Goal: Task Accomplishment & Management: Complete application form

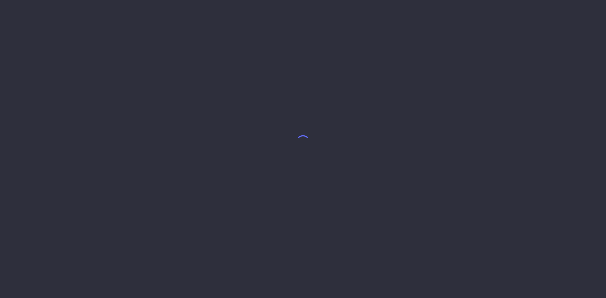
select select "8"
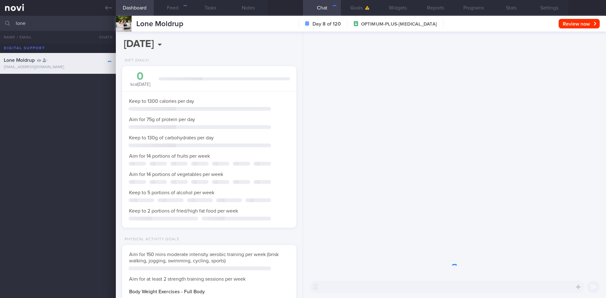
scroll to position [315460, 315390]
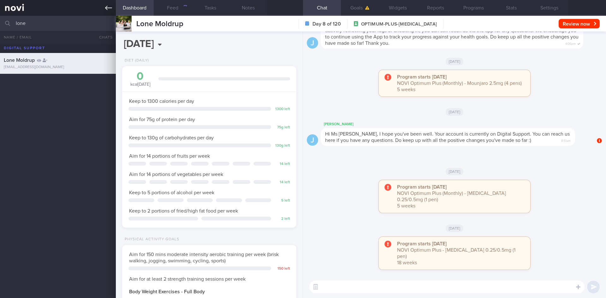
click at [103, 9] on link at bounding box center [58, 8] width 116 height 16
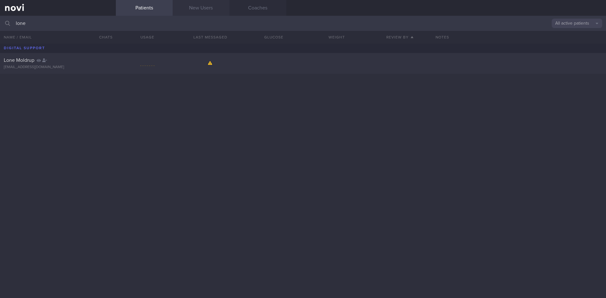
click at [210, 13] on link "New Users" at bounding box center [201, 8] width 57 height 16
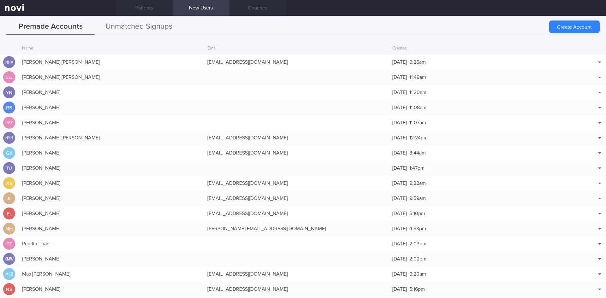
click at [155, 24] on button "Unmatched Signups" at bounding box center [139, 27] width 88 height 16
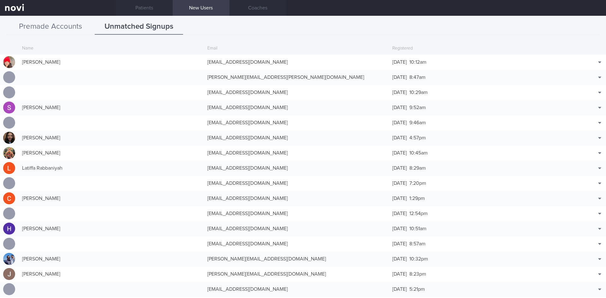
click at [47, 26] on button "Premade Accounts" at bounding box center [50, 27] width 88 height 16
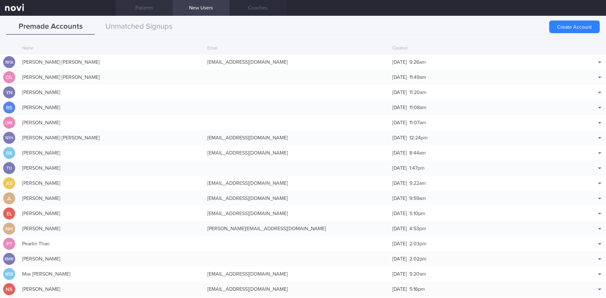
click at [137, 9] on link "Patients" at bounding box center [144, 8] width 57 height 16
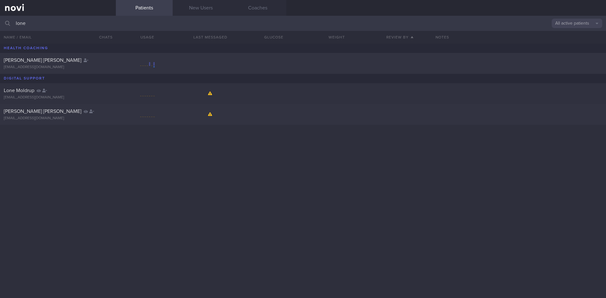
click at [38, 21] on input "lone" at bounding box center [303, 23] width 606 height 15
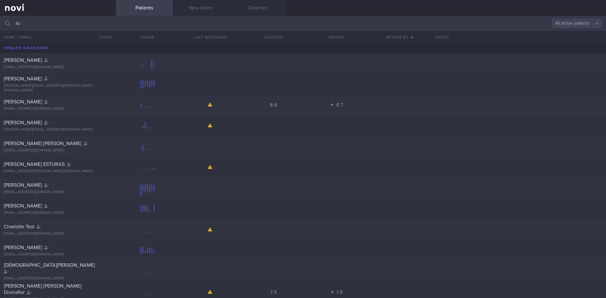
type input "l"
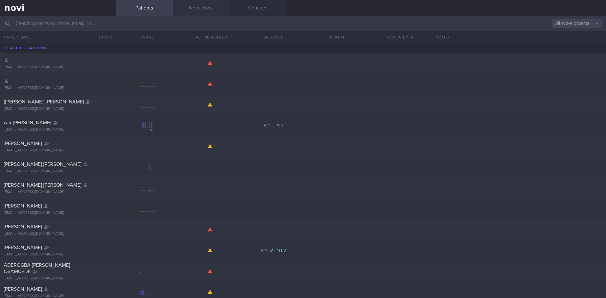
click at [217, 7] on link "New Users" at bounding box center [201, 8] width 57 height 16
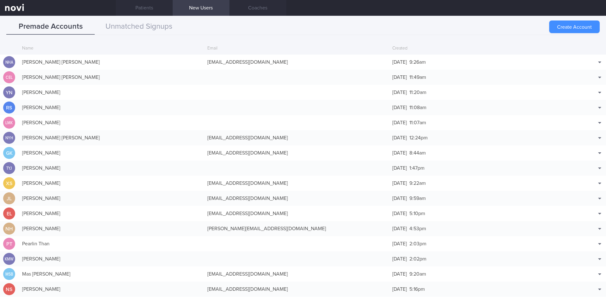
click at [555, 24] on button "Create Account" at bounding box center [574, 27] width 50 height 13
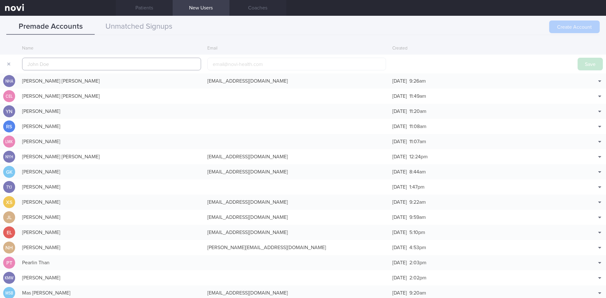
scroll to position [15, 0]
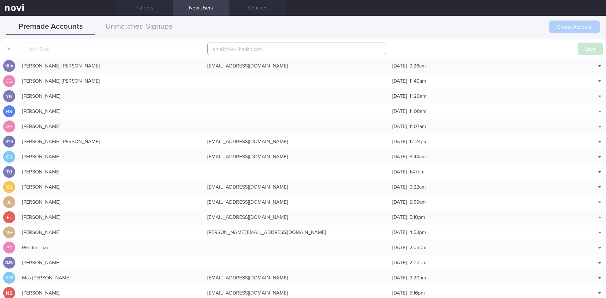
click at [249, 53] on input "email" at bounding box center [296, 49] width 179 height 13
paste input "[EMAIL_ADDRESS][DOMAIN_NAME]"
click at [237, 49] on input "[EMAIL_ADDRESS][DOMAIN_NAME]" at bounding box center [296, 49] width 179 height 13
type input "[EMAIL_ADDRESS][DOMAIN_NAME]"
click at [140, 51] on input "text" at bounding box center [111, 49] width 179 height 13
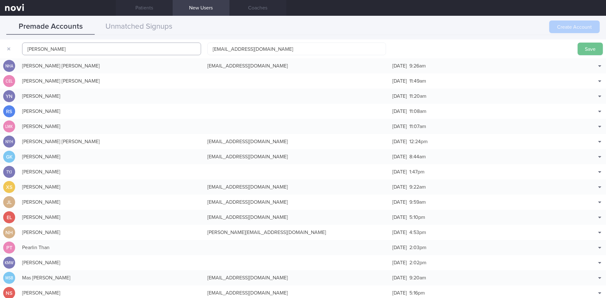
type input "[PERSON_NAME]"
click at [587, 51] on button "Save" at bounding box center [589, 49] width 25 height 13
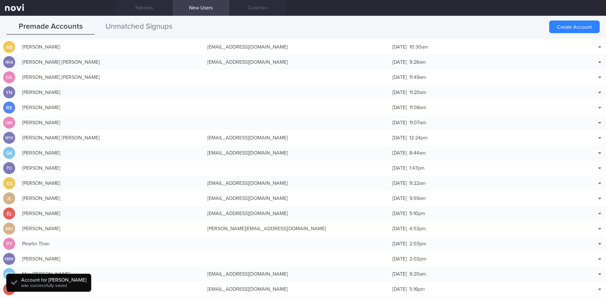
click at [147, 26] on button "Unmatched Signups" at bounding box center [139, 27] width 88 height 16
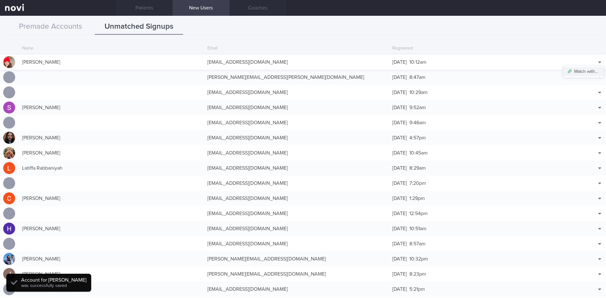
click at [587, 70] on button "Match with..." at bounding box center [583, 71] width 41 height 9
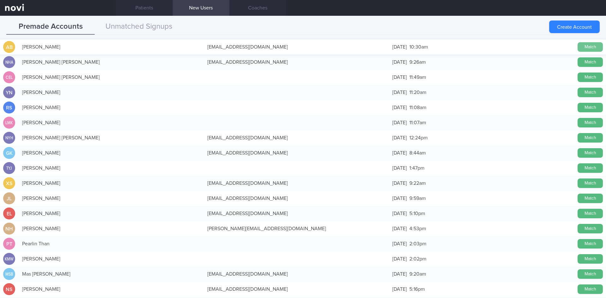
click at [591, 46] on button "Match" at bounding box center [589, 46] width 25 height 9
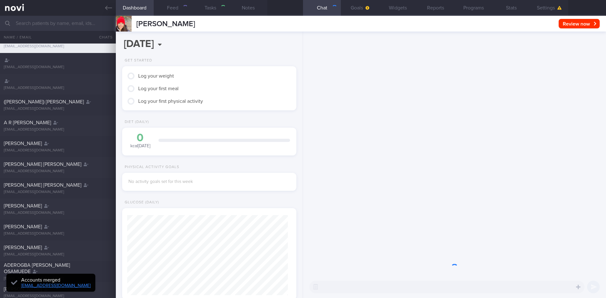
scroll to position [79, 158]
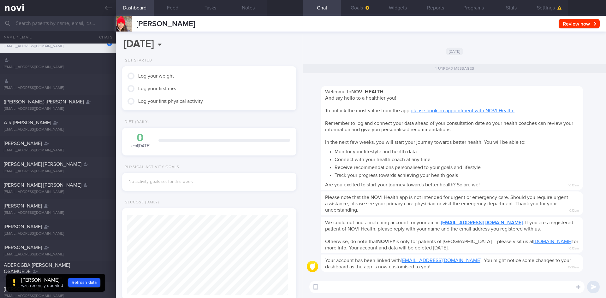
click at [31, 24] on input "text" at bounding box center [303, 23] width 606 height 15
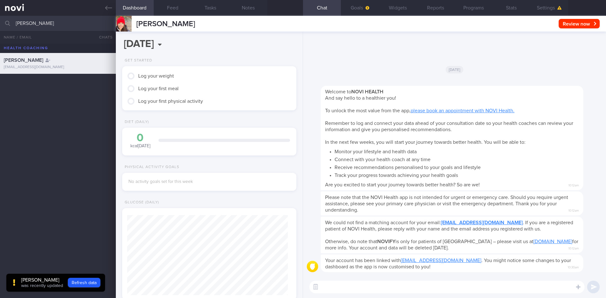
click at [18, 23] on input "[PERSON_NAME]" at bounding box center [303, 23] width 606 height 15
type input "[PERSON_NAME]"
click at [78, 281] on button "Refresh data" at bounding box center [84, 282] width 33 height 9
drag, startPoint x: 42, startPoint y: 24, endPoint x: 14, endPoint y: 24, distance: 28.1
click at [14, 24] on div "[PERSON_NAME] All active patients Assigned patients All active patients Archive…" at bounding box center [303, 23] width 606 height 15
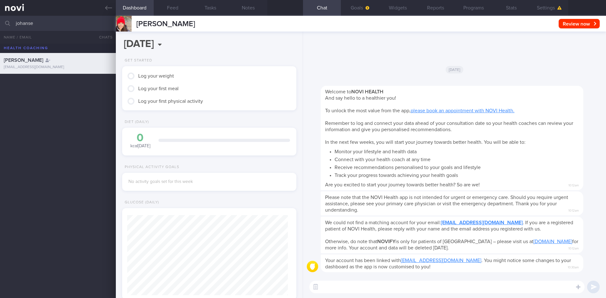
type input "[PERSON_NAME]"
drag, startPoint x: 40, startPoint y: 24, endPoint x: 0, endPoint y: 22, distance: 40.1
click at [0, 22] on input "[PERSON_NAME]" at bounding box center [303, 23] width 606 height 15
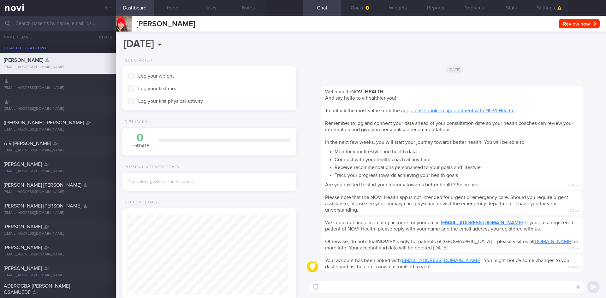
click at [48, 23] on input "text" at bounding box center [303, 23] width 606 height 15
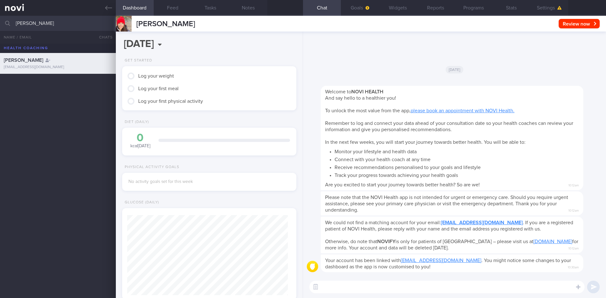
type input "janaki"
drag, startPoint x: 48, startPoint y: 21, endPoint x: 6, endPoint y: 21, distance: 41.3
click at [3, 21] on div "janaki All active patients Assigned patients All active patients Archived patie…" at bounding box center [303, 23] width 606 height 15
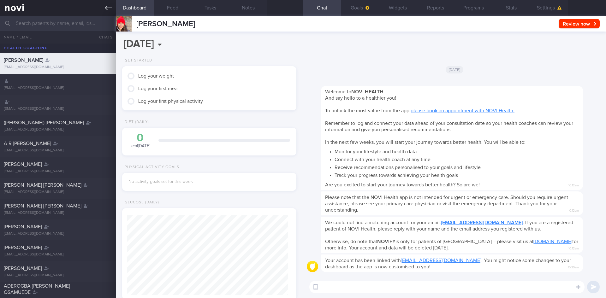
drag, startPoint x: 110, startPoint y: 9, endPoint x: 114, endPoint y: 9, distance: 4.5
click at [110, 9] on icon at bounding box center [108, 7] width 7 height 7
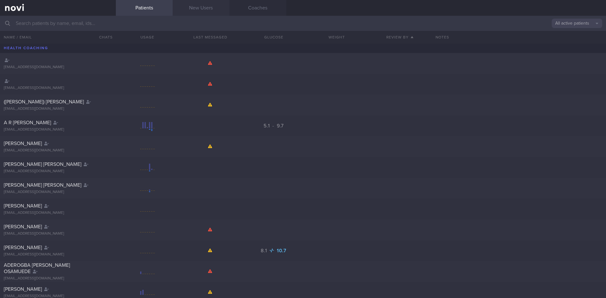
click at [194, 9] on link "New Users" at bounding box center [201, 8] width 57 height 16
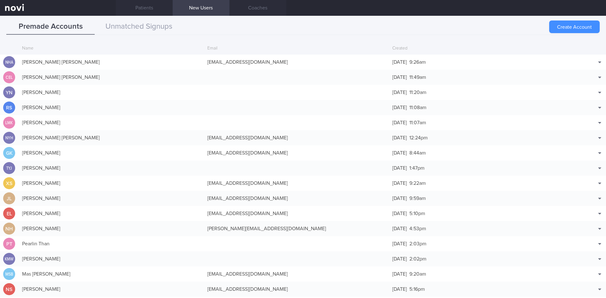
click at [572, 27] on button "Create Account" at bounding box center [574, 27] width 50 height 13
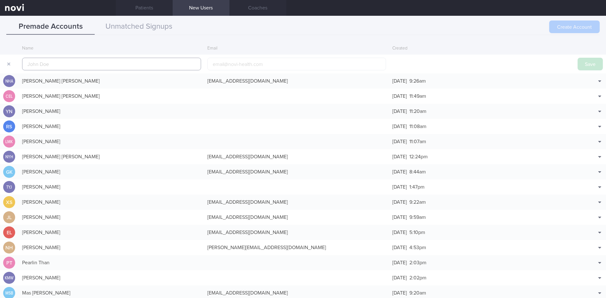
scroll to position [15, 0]
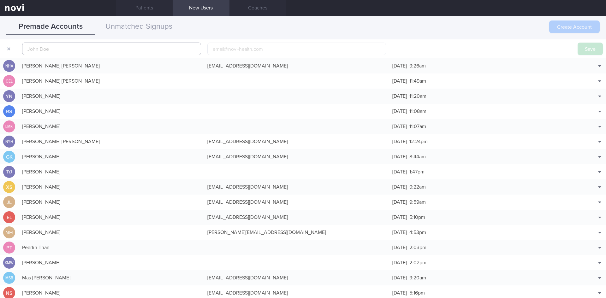
paste input "[PERSON_NAME]"
type input "[PERSON_NAME]"
click at [249, 46] on input "email" at bounding box center [296, 49] width 179 height 13
paste input "[EMAIL_ADDRESS][DOMAIN_NAME]"
click at [230, 50] on input "[EMAIL_ADDRESS][DOMAIN_NAME]" at bounding box center [296, 49] width 179 height 13
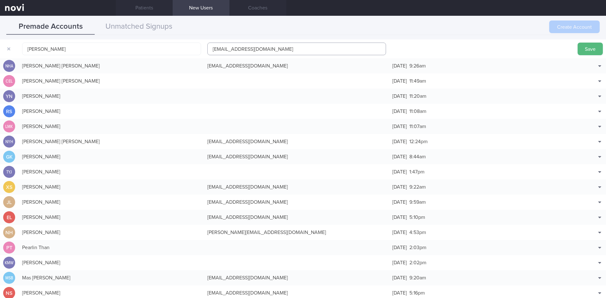
click at [232, 47] on input "[EMAIL_ADDRESS][DOMAIN_NAME]" at bounding box center [296, 49] width 179 height 13
type input "[EMAIL_ADDRESS][DOMAIN_NAME]"
click at [577, 47] on button "Save" at bounding box center [589, 49] width 25 height 13
drag, startPoint x: 142, startPoint y: 8, endPoint x: 197, endPoint y: 16, distance: 55.4
click at [142, 8] on link "Patients" at bounding box center [144, 8] width 57 height 16
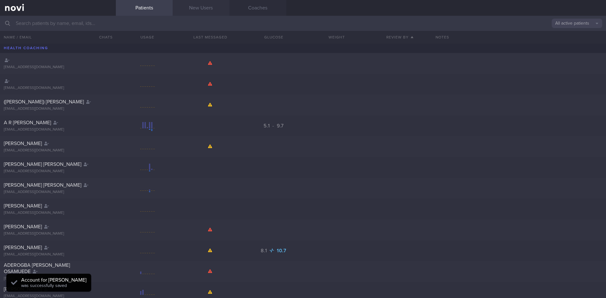
click at [198, 4] on link "New Users" at bounding box center [201, 8] width 57 height 16
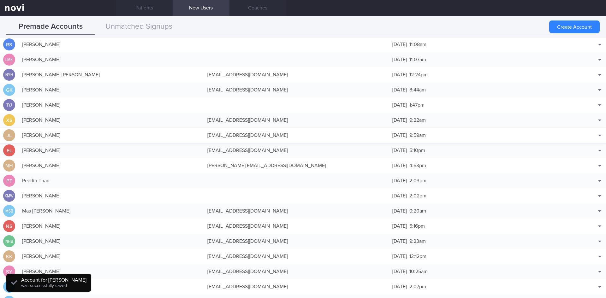
scroll to position [95, 0]
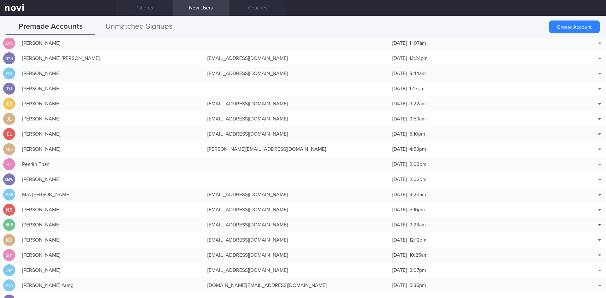
click at [152, 23] on button "Unmatched Signups" at bounding box center [139, 27] width 88 height 16
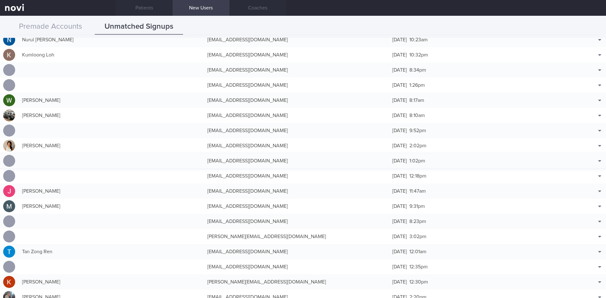
scroll to position [313, 0]
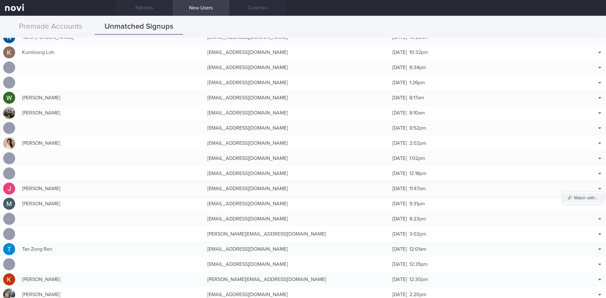
click at [586, 196] on button "Match with..." at bounding box center [583, 197] width 41 height 9
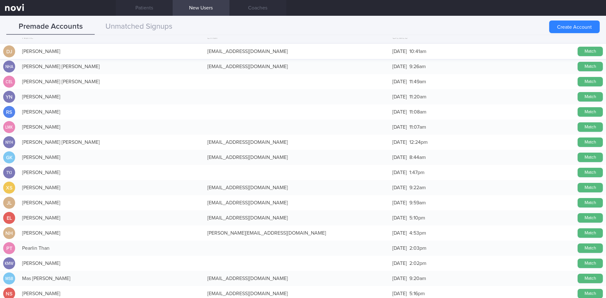
scroll to position [0, 0]
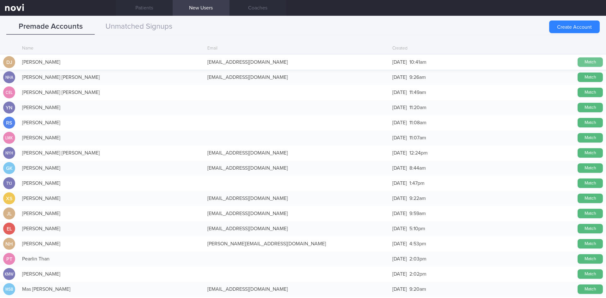
click at [577, 61] on button "Match" at bounding box center [589, 61] width 25 height 9
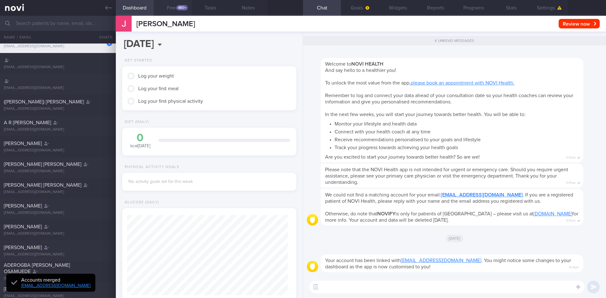
scroll to position [80, 161]
click at [63, 23] on input "text" at bounding box center [303, 23] width 606 height 15
click at [112, 9] on link at bounding box center [58, 8] width 116 height 16
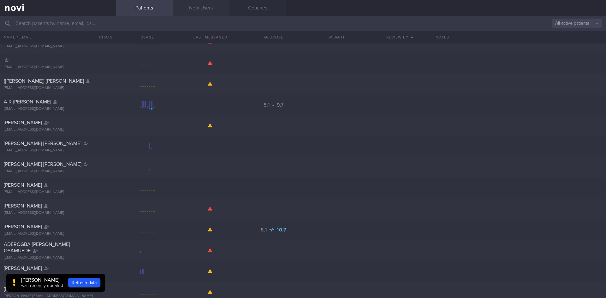
click at [206, 7] on link "New Users" at bounding box center [201, 8] width 57 height 16
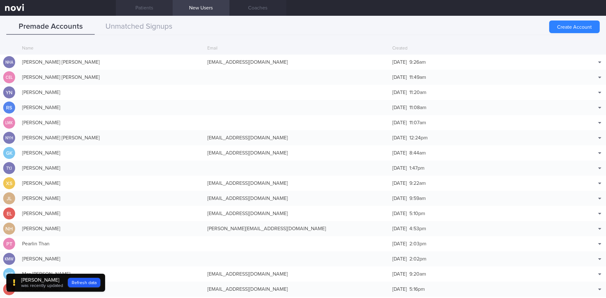
click at [141, 9] on link "Patients" at bounding box center [144, 8] width 57 height 16
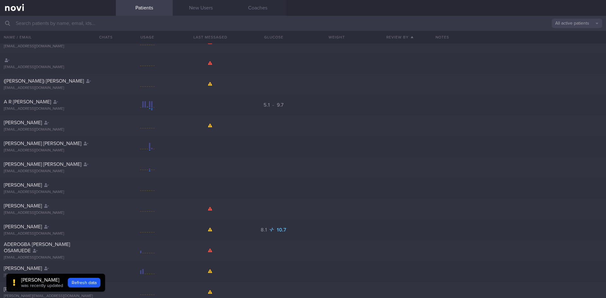
click at [60, 23] on input "text" at bounding box center [303, 23] width 606 height 15
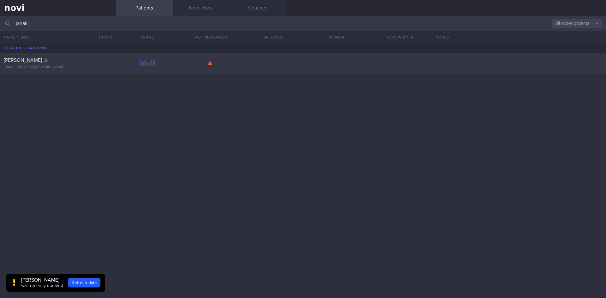
type input "janaki"
click at [107, 68] on div "[EMAIL_ADDRESS][DOMAIN_NAME]" at bounding box center [58, 67] width 108 height 5
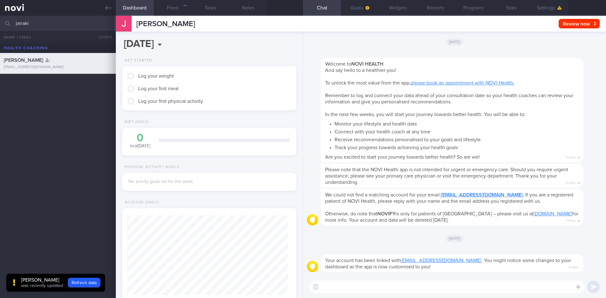
scroll to position [79, 158]
click at [180, 9] on div "480+" at bounding box center [181, 7] width 11 height 5
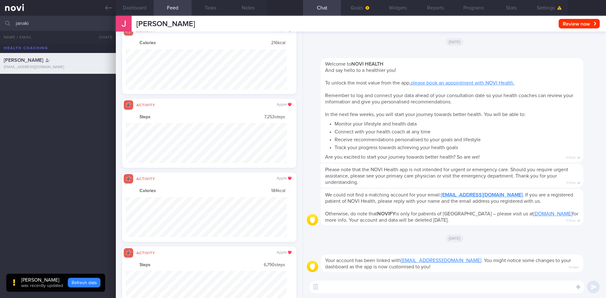
click at [88, 282] on button "Refresh data" at bounding box center [84, 282] width 33 height 9
click at [105, 8] on icon at bounding box center [108, 8] width 7 height 4
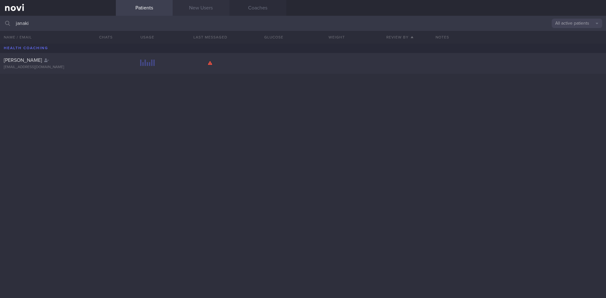
click at [200, 7] on link "New Users" at bounding box center [201, 8] width 57 height 16
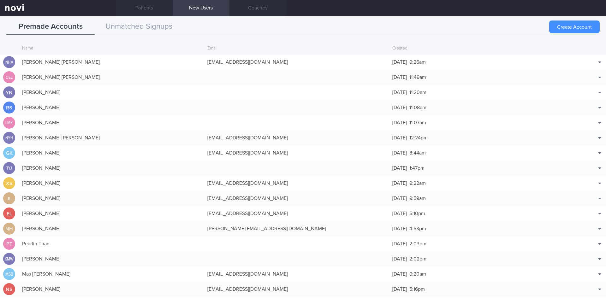
click at [577, 27] on button "Create Account" at bounding box center [574, 27] width 50 height 13
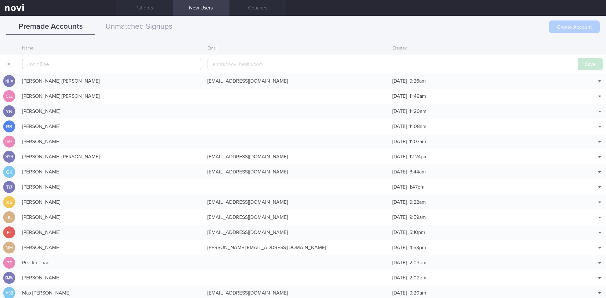
scroll to position [15, 0]
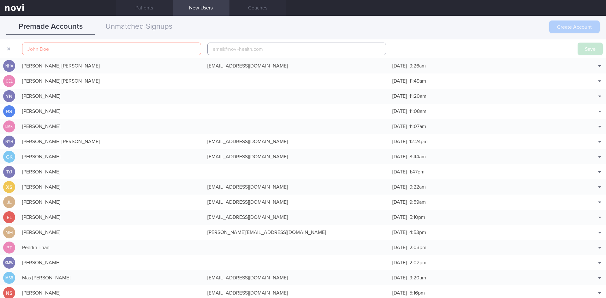
click at [240, 51] on input "email" at bounding box center [296, 49] width 179 height 13
paste input "[EMAIL_ADDRESS][DOMAIN_NAME]"
click at [234, 50] on input "[EMAIL_ADDRESS][DOMAIN_NAME]" at bounding box center [296, 49] width 179 height 13
type input "[EMAIL_ADDRESS][DOMAIN_NAME]"
click at [147, 50] on input "text" at bounding box center [111, 49] width 179 height 13
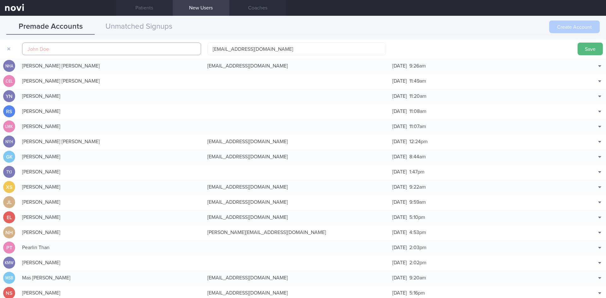
paste input "[PERSON_NAME] [PERSON_NAME]"
type input "[PERSON_NAME] [PERSON_NAME]"
click at [585, 49] on button "Save" at bounding box center [589, 49] width 25 height 13
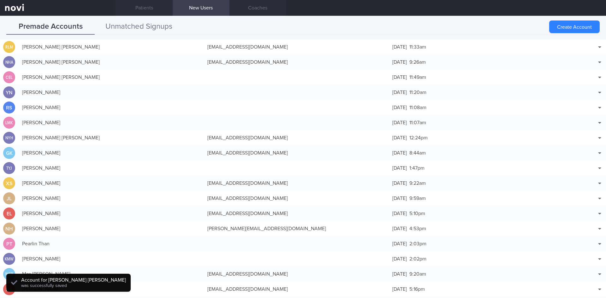
click at [139, 23] on button "Unmatched Signups" at bounding box center [139, 27] width 88 height 16
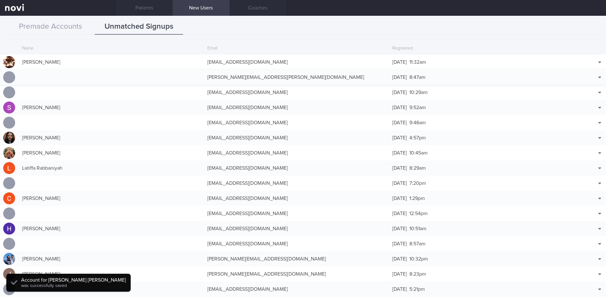
scroll to position [0, 0]
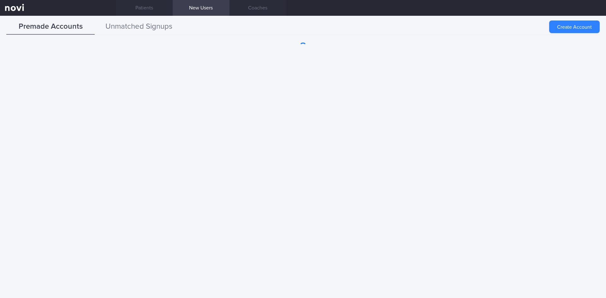
click at [140, 30] on button "Unmatched Signups" at bounding box center [139, 27] width 88 height 16
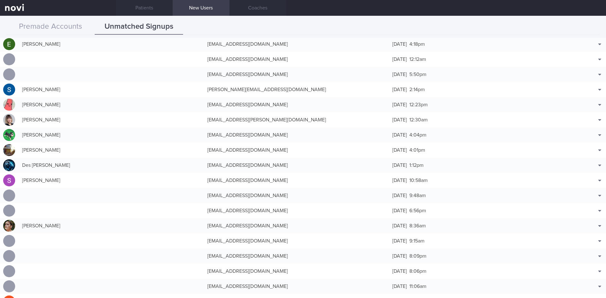
scroll to position [1383, 0]
